Goal: Information Seeking & Learning: Understand process/instructions

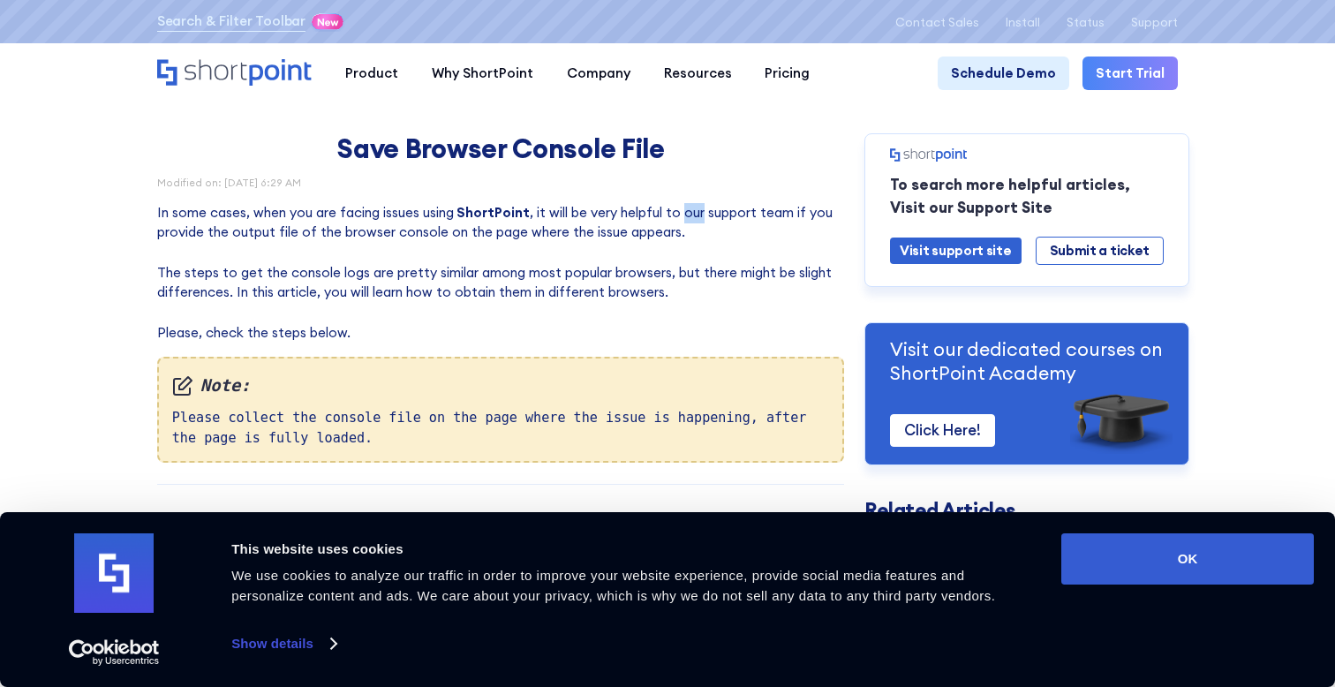
click at [681, 216] on p "In some cases, when you are facing issues using ShortPoint , it will be very he…" at bounding box center [501, 273] width 688 height 140
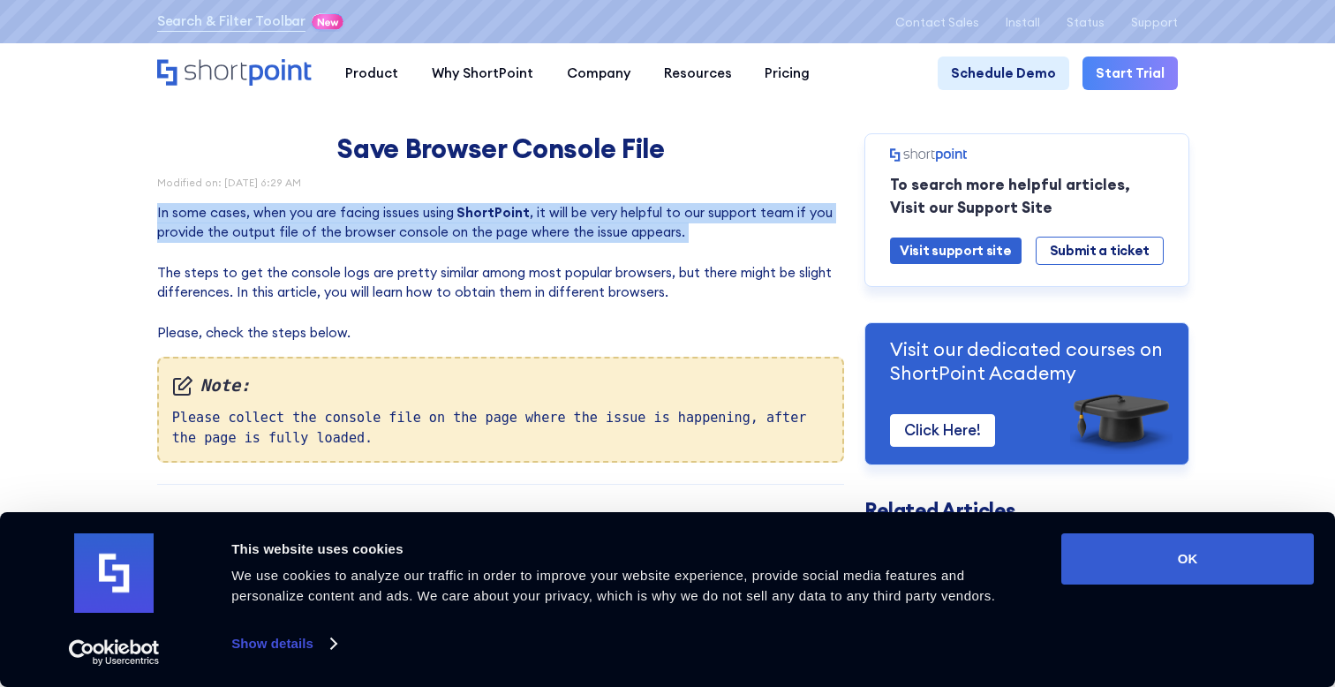
click at [681, 216] on p "In some cases, when you are facing issues using ShortPoint , it will be very he…" at bounding box center [501, 273] width 688 height 140
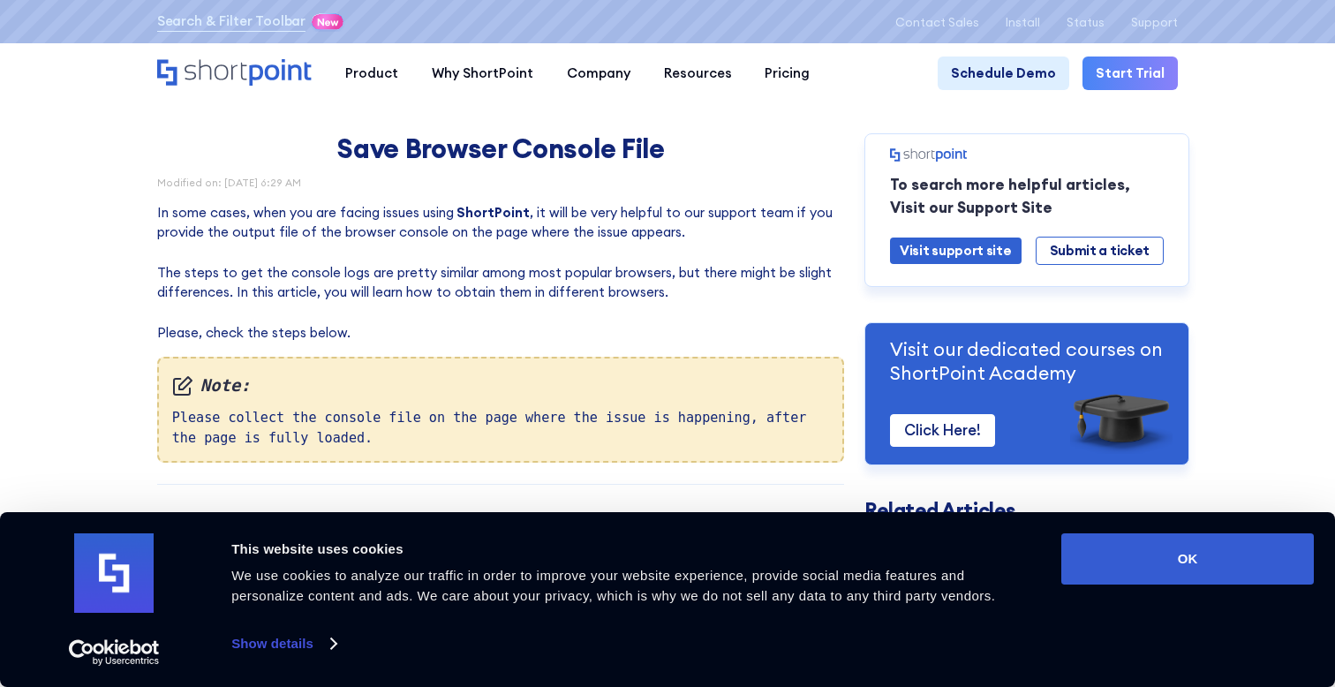
click at [489, 302] on p "In some cases, when you are facing issues using ShortPoint , it will be very he…" at bounding box center [501, 273] width 688 height 140
click at [495, 294] on p "In some cases, when you are facing issues using ShortPoint , it will be very he…" at bounding box center [501, 273] width 688 height 140
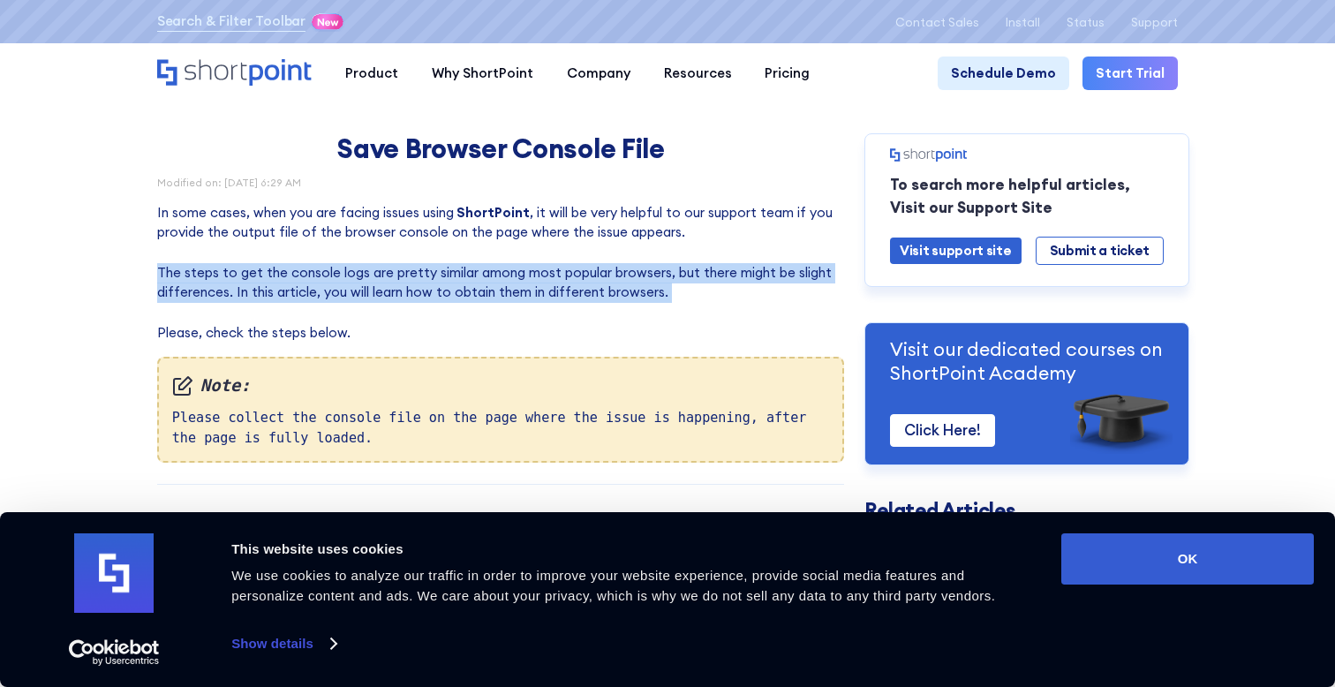
click at [495, 294] on p "In some cases, when you are facing issues using ShortPoint , it will be very he…" at bounding box center [501, 273] width 688 height 140
click at [515, 289] on p "In some cases, when you are facing issues using ShortPoint , it will be very he…" at bounding box center [501, 273] width 688 height 140
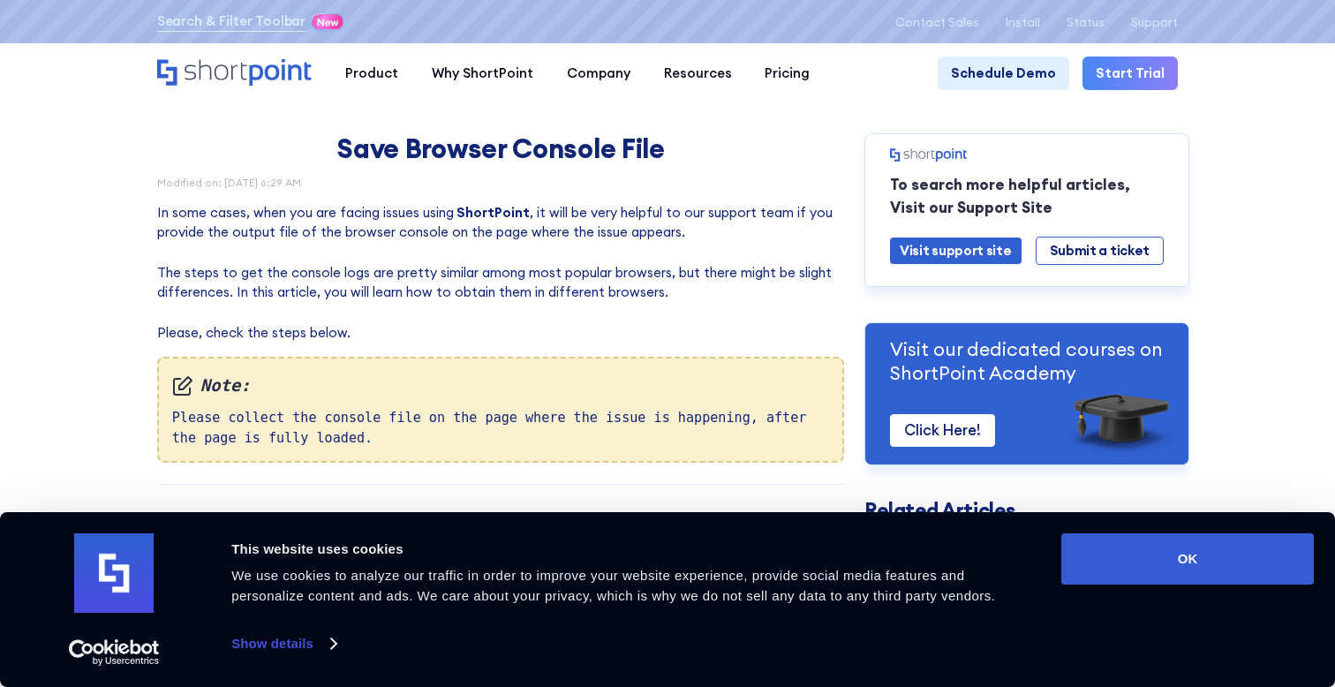
click at [518, 221] on p "In some cases, when you are facing issues using ShortPoint , it will be very he…" at bounding box center [501, 273] width 688 height 140
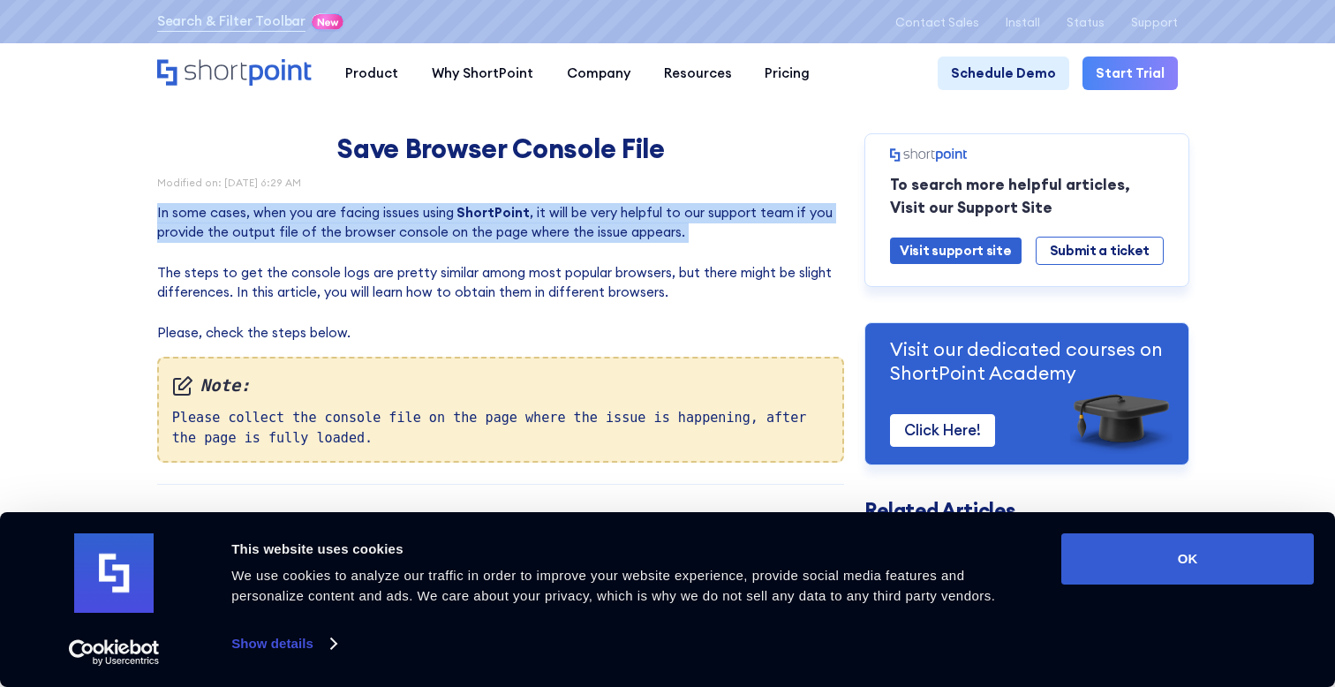
click at [518, 221] on p "In some cases, when you are facing issues using ShortPoint , it will be very he…" at bounding box center [501, 273] width 688 height 140
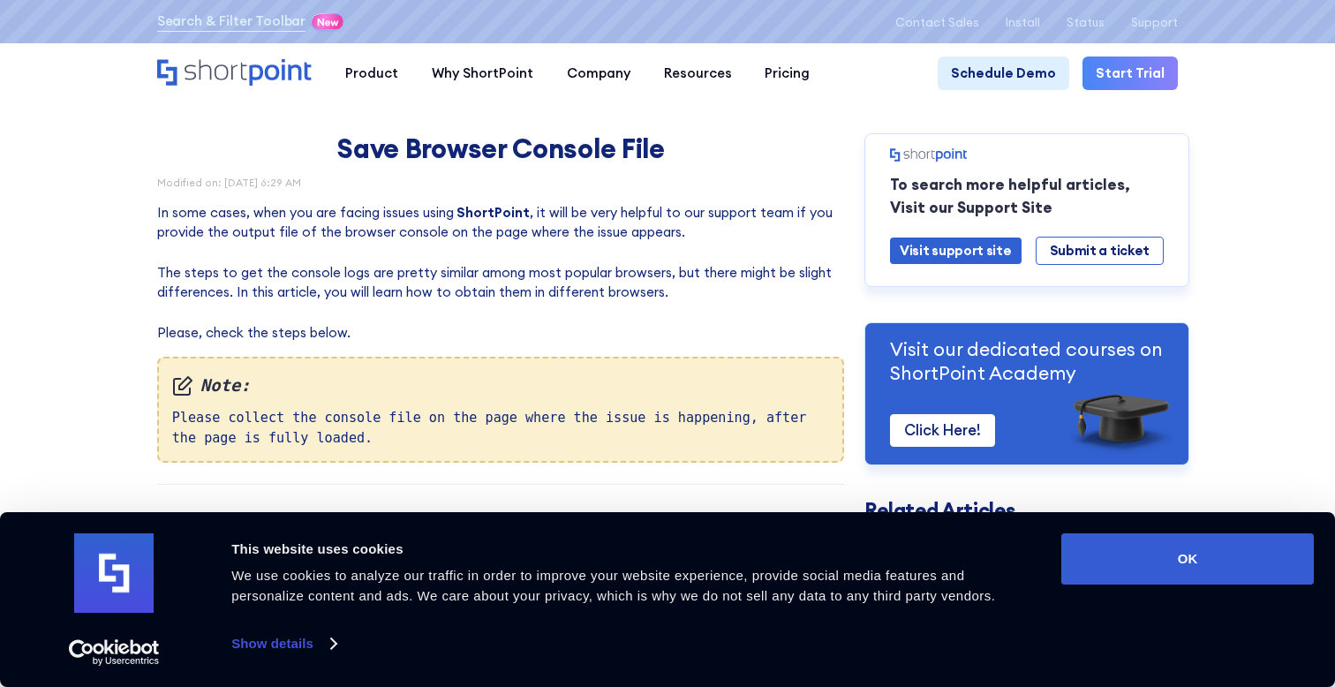
click at [518, 229] on p "In some cases, when you are facing issues using ShortPoint , it will be very he…" at bounding box center [501, 273] width 688 height 140
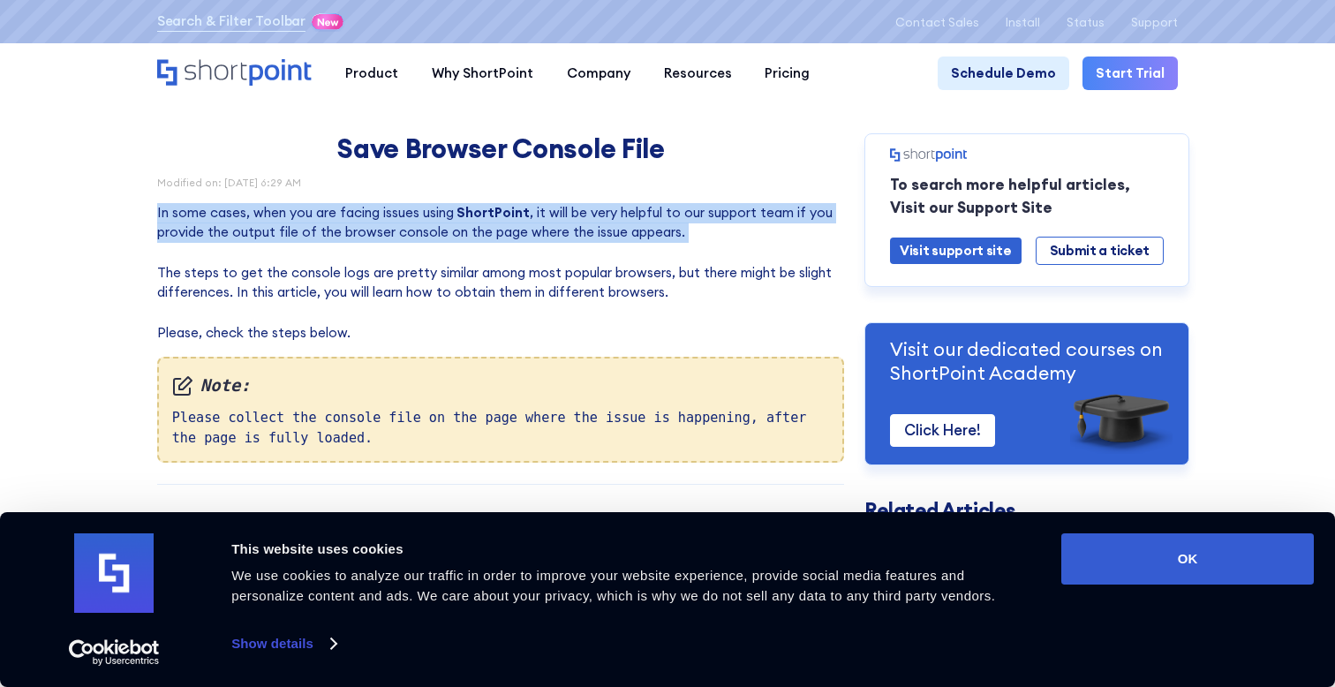
click at [518, 229] on p "In some cases, when you are facing issues using ShortPoint , it will be very he…" at bounding box center [501, 273] width 688 height 140
click at [519, 222] on p "In some cases, when you are facing issues using ShortPoint , it will be very he…" at bounding box center [501, 273] width 688 height 140
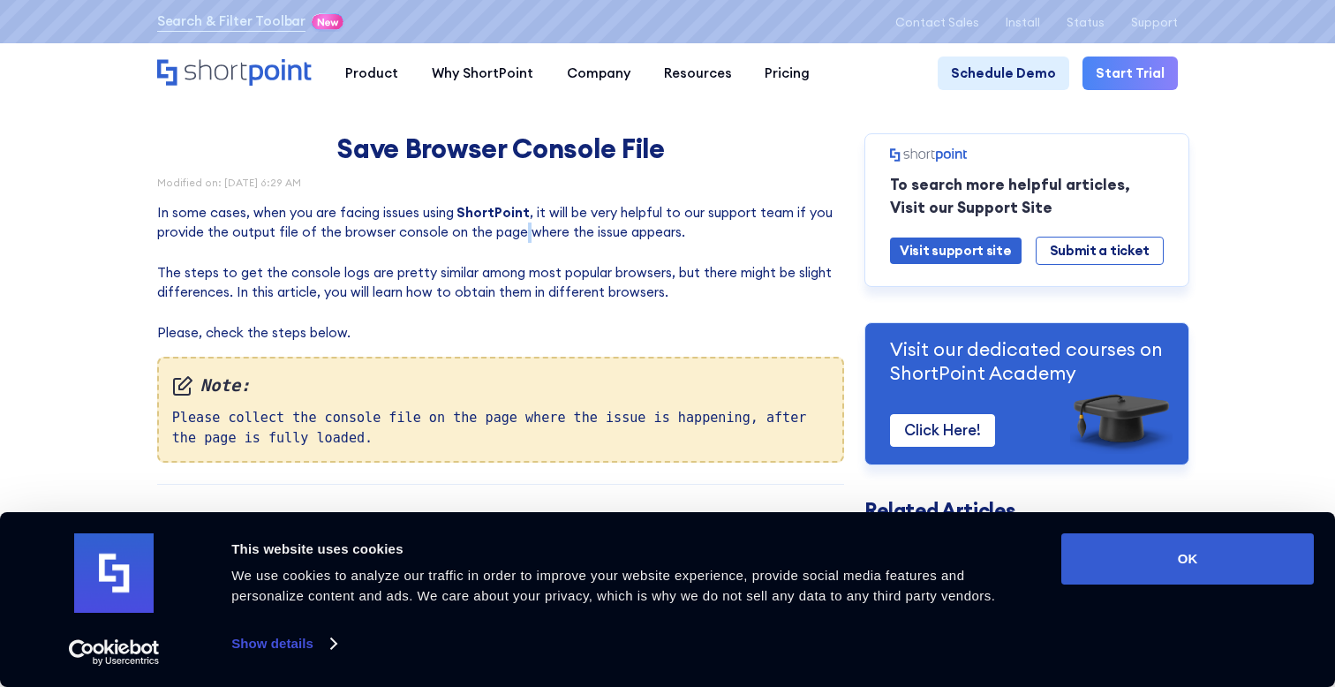
click at [519, 222] on p "In some cases, when you are facing issues using ShortPoint , it will be very he…" at bounding box center [501, 273] width 688 height 140
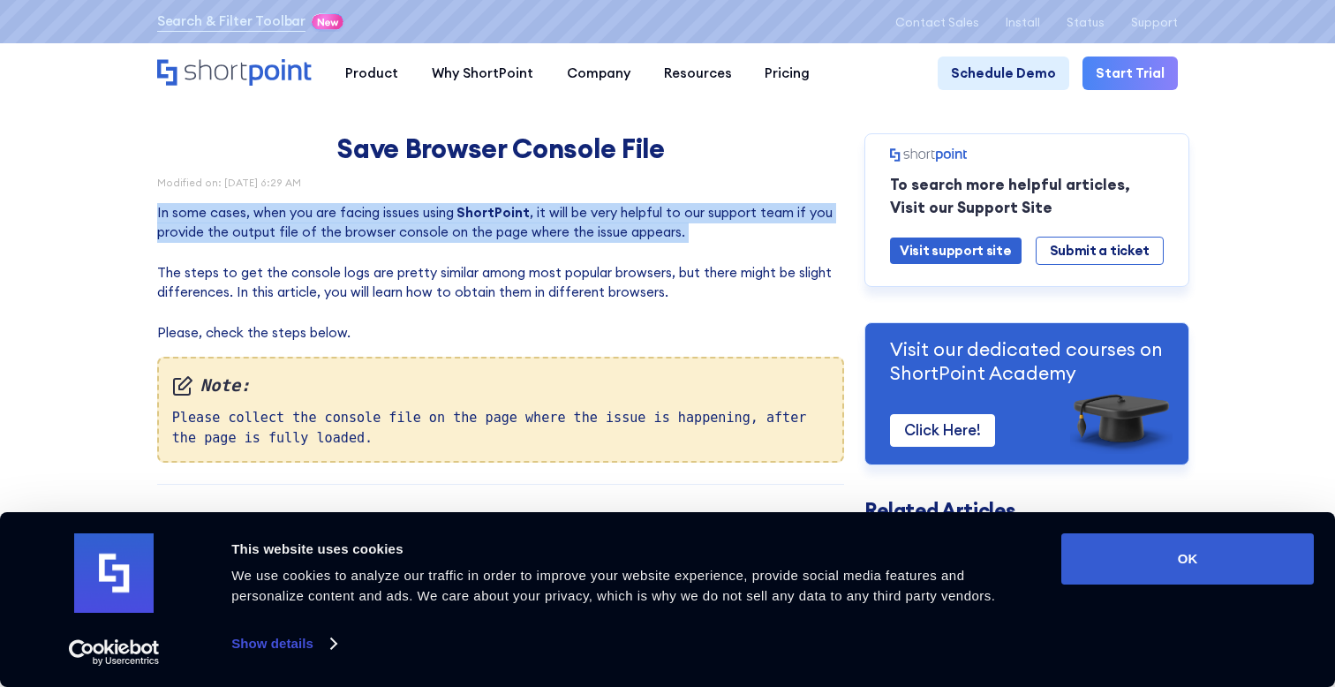
click at [519, 222] on p "In some cases, when you are facing issues using ShortPoint , it will be very he…" at bounding box center [501, 273] width 688 height 140
click at [482, 212] on strong "ShortPoint" at bounding box center [492, 212] width 73 height 17
